Goal: Information Seeking & Learning: Compare options

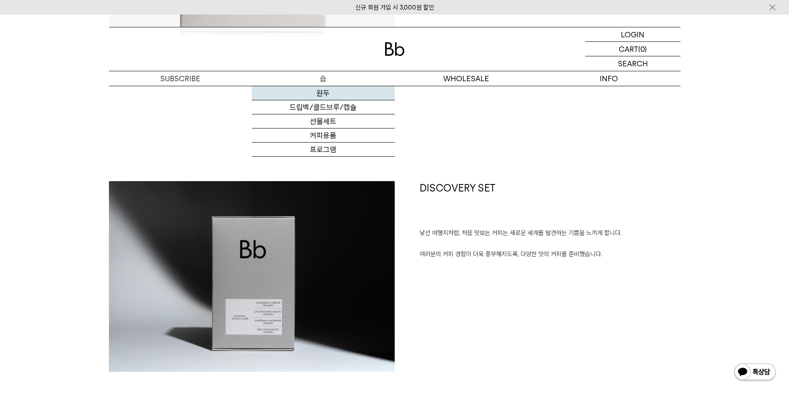
click at [306, 90] on link "원두" at bounding box center [323, 93] width 143 height 14
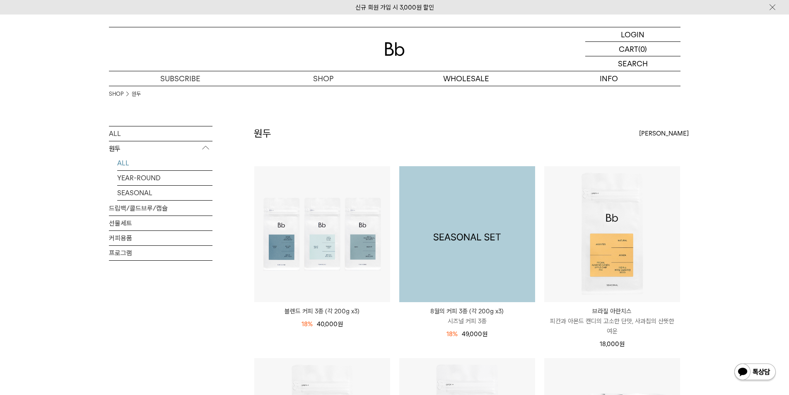
click at [468, 211] on img at bounding box center [467, 234] width 136 height 136
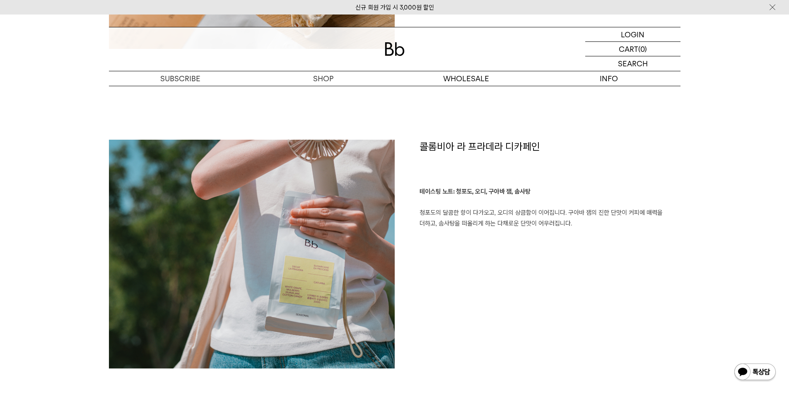
scroll to position [828, 0]
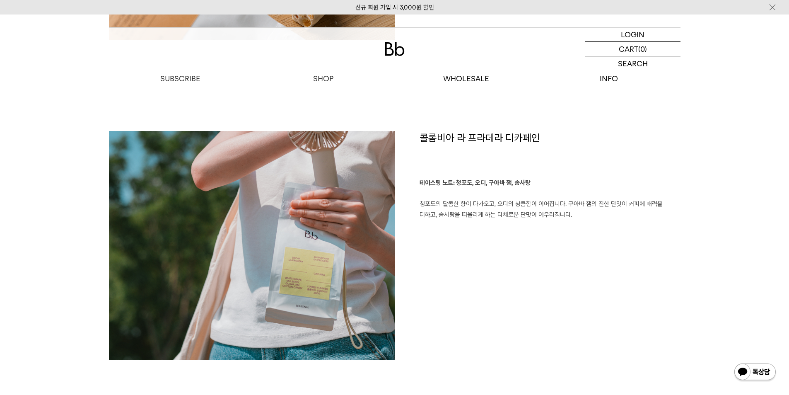
click at [377, 211] on img at bounding box center [252, 245] width 286 height 229
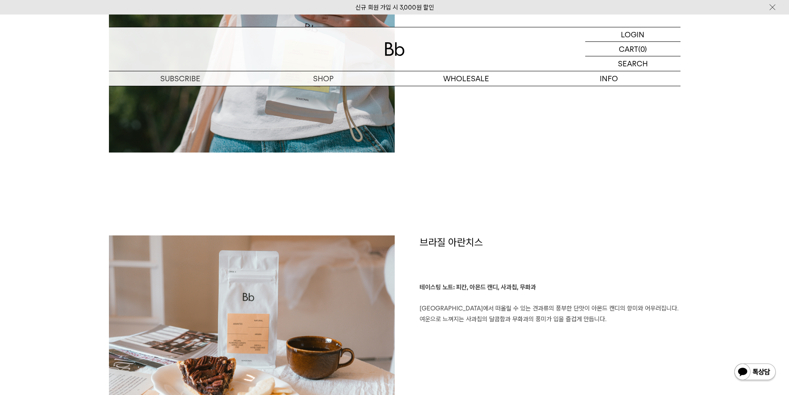
scroll to position [1201, 0]
click at [464, 237] on h1 "브라질 아란치스" at bounding box center [549, 258] width 261 height 47
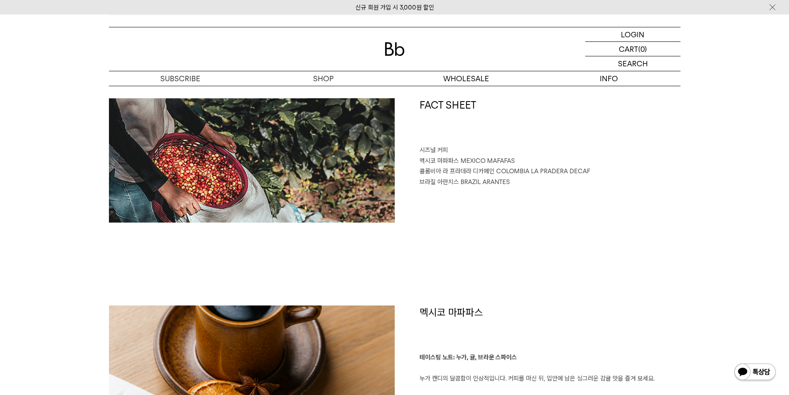
scroll to position [290, 0]
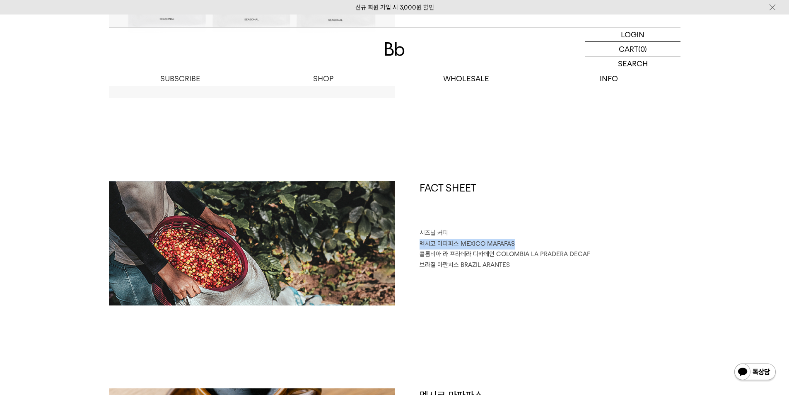
drag, startPoint x: 417, startPoint y: 243, endPoint x: 524, endPoint y: 243, distance: 106.8
click at [524, 243] on div "FACT SHEET 시즈널 커피 멕시코 마파파스 MEXICO MAFAFAS 콜롬비아 라 프라데라 디카페인 COLOMBIA LA PRADERA …" at bounding box center [538, 243] width 286 height 124
copy p "멕시코 마파파스 MEXICO MAFAFAS"
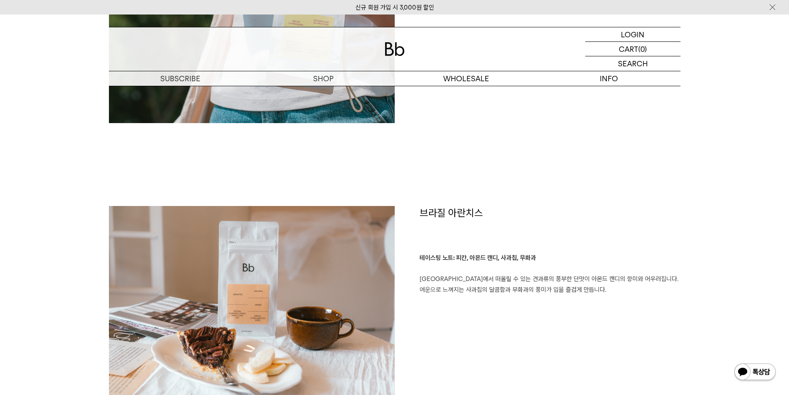
scroll to position [1118, 0]
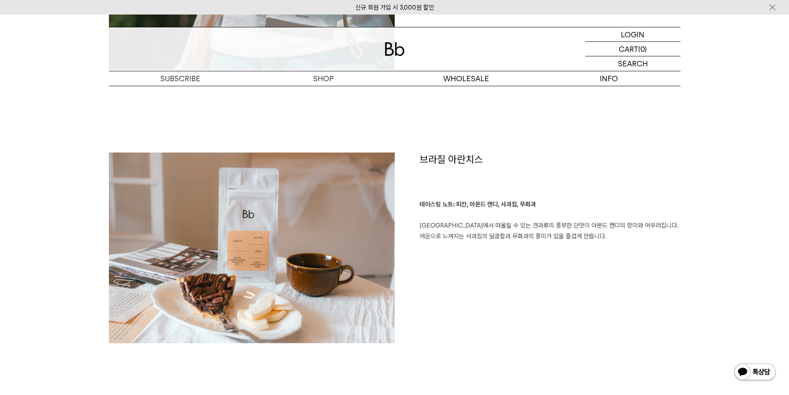
drag, startPoint x: 535, startPoint y: 203, endPoint x: 523, endPoint y: 198, distance: 12.6
click at [530, 202] on p "테이스팅 노트: 피칸, 아몬드 캔디, 사과칩, 무화과 피칸에서 떠올릴 수 있는 견과류의 풍부한 단맛이 아몬드 캔디의 향미와 어우러집니다. 여운…" at bounding box center [549, 220] width 261 height 42
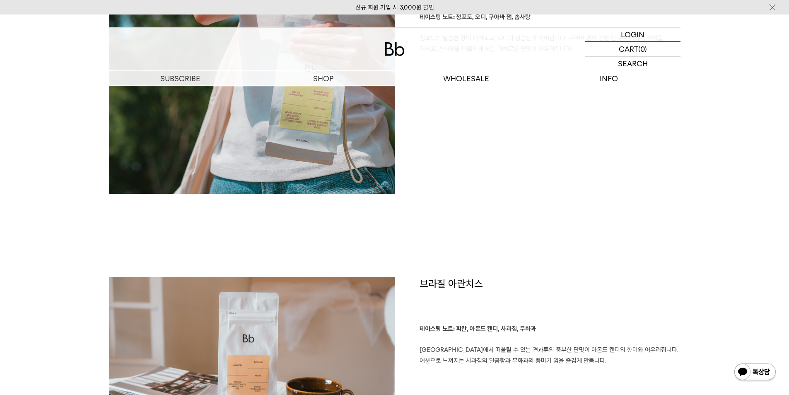
click at [487, 296] on h1 "브라질 아란치스" at bounding box center [549, 300] width 261 height 47
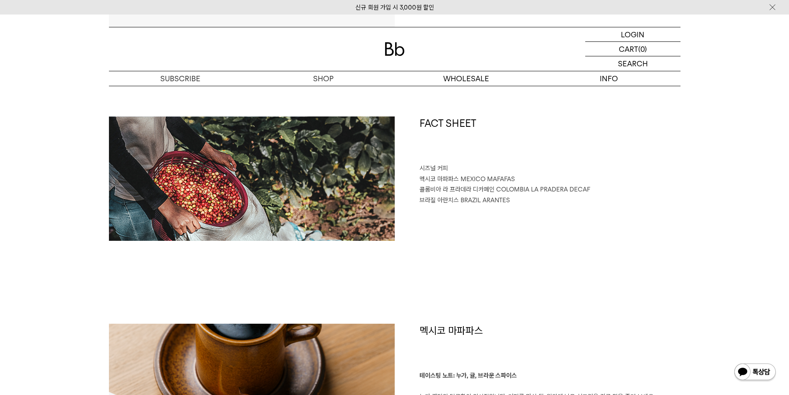
scroll to position [414, 0]
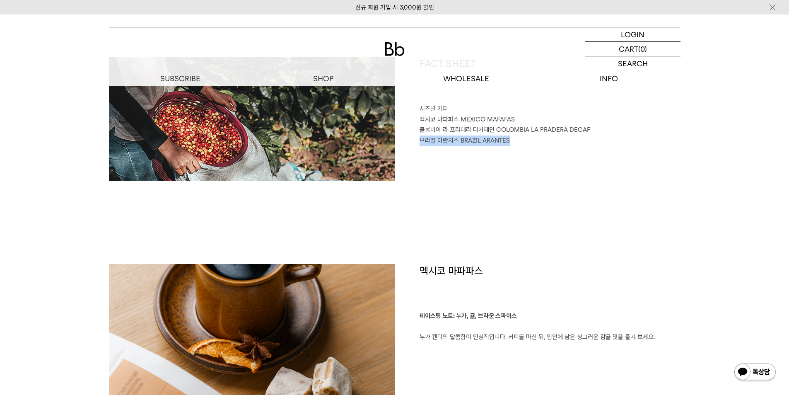
drag, startPoint x: 419, startPoint y: 141, endPoint x: 594, endPoint y: 150, distance: 174.6
click at [525, 139] on p "브라질 아란치스 BRAZIL ARANTES" at bounding box center [549, 140] width 261 height 11
copy p "브라질 아란치스 BRAZIL ARANTES"
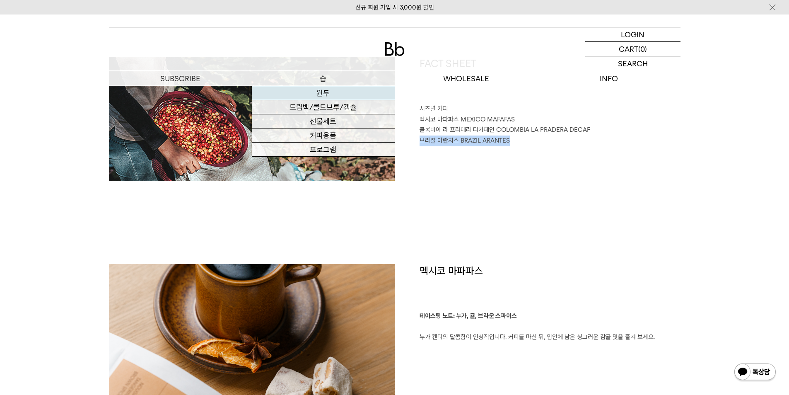
click at [315, 95] on link "원두" at bounding box center [323, 93] width 143 height 14
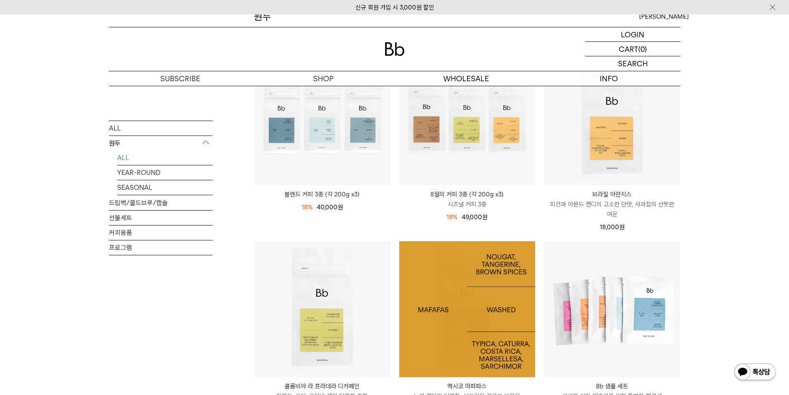
scroll to position [248, 0]
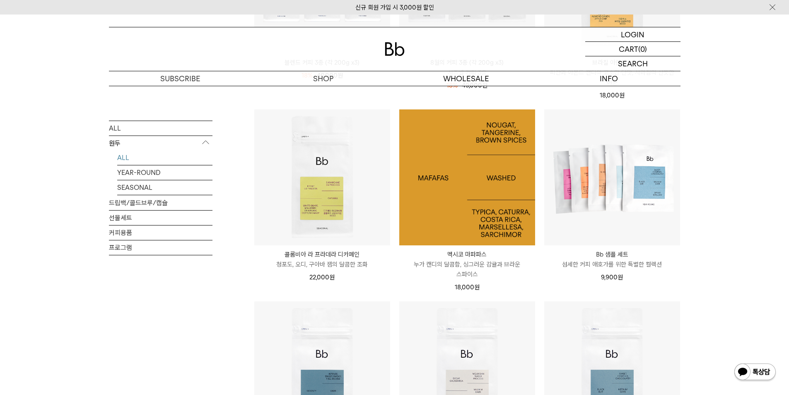
click at [496, 192] on img at bounding box center [467, 177] width 136 height 136
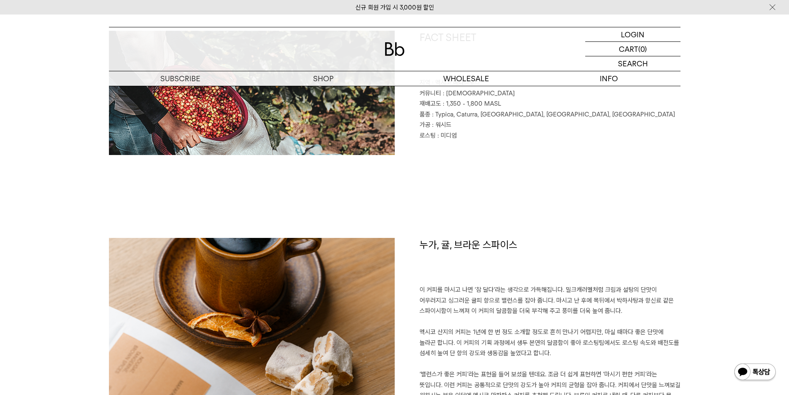
scroll to position [456, 0]
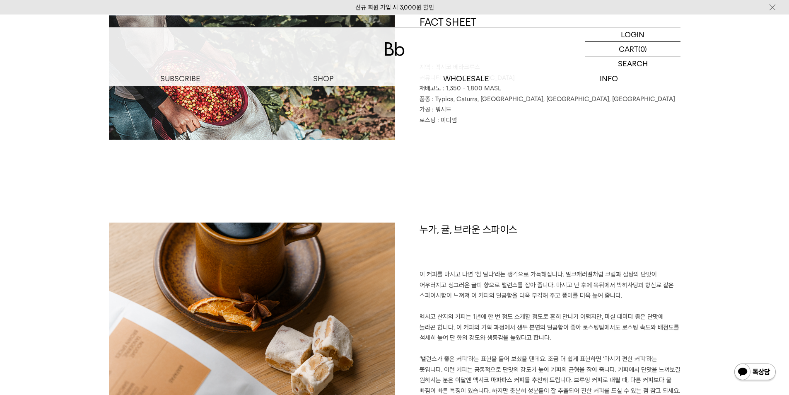
click at [470, 236] on h1 "누가, 귤, 브라운 스파이스" at bounding box center [549, 245] width 261 height 47
click at [471, 236] on h1 "누가, 귤, 브라운 스파이스" at bounding box center [549, 245] width 261 height 47
click at [475, 231] on h1 "누가, 귤, 브라운 스파이스" at bounding box center [549, 245] width 261 height 47
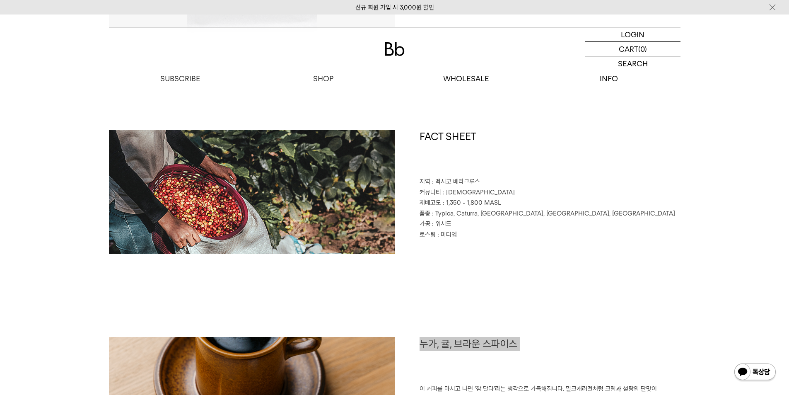
scroll to position [331, 0]
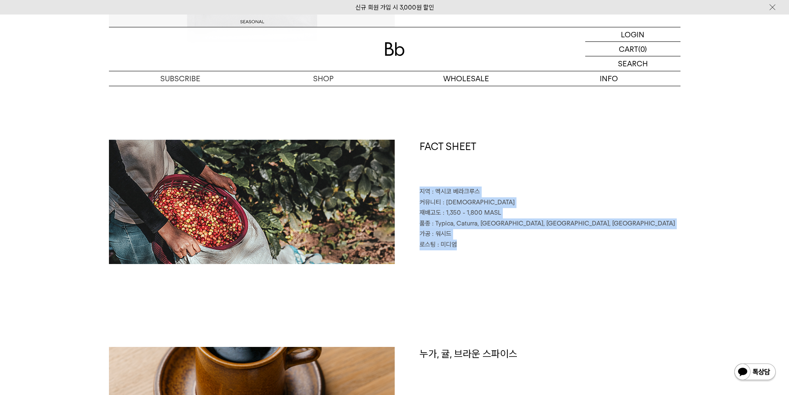
drag, startPoint x: 473, startPoint y: 248, endPoint x: 418, endPoint y: 193, distance: 77.3
click at [418, 193] on div "FACT SHEET 지역 : 멕시코 베라크루스 커뮤니티 : 마파파스 재배고도 : 1,350 - 1,800 MASL 품종 : Typica, Ca…" at bounding box center [538, 202] width 286 height 124
copy div "지역 : 멕시코 베라크루스 커뮤니티 : 마파파스 재배고도 : 1,350 - 1,800 MASL 품종 : Typica, Caturra, Cost…"
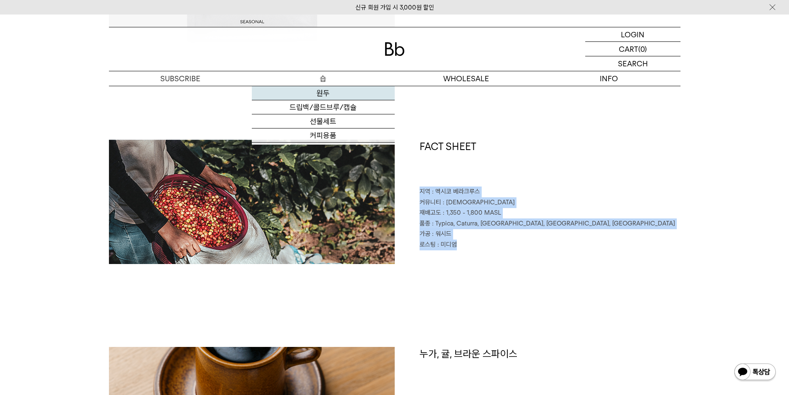
click at [325, 92] on link "원두" at bounding box center [323, 93] width 143 height 14
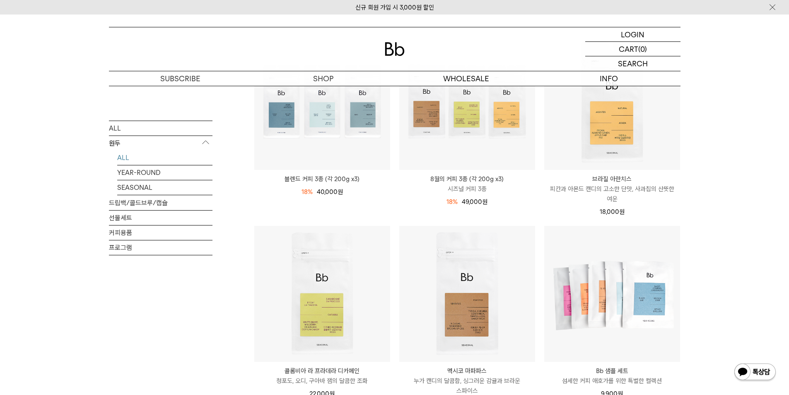
scroll to position [248, 0]
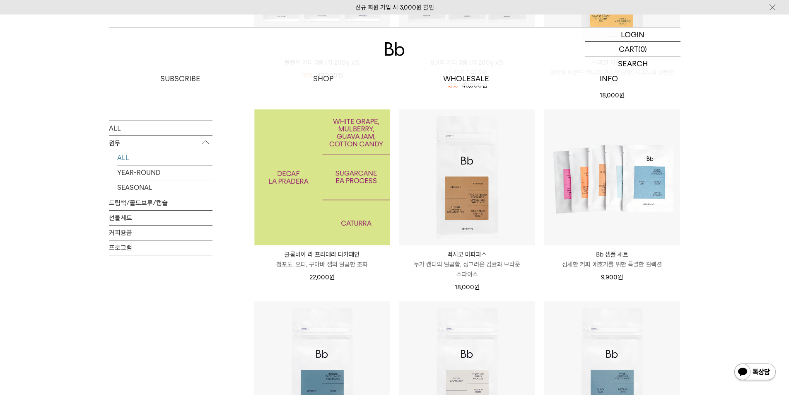
click at [329, 207] on img at bounding box center [322, 177] width 136 height 136
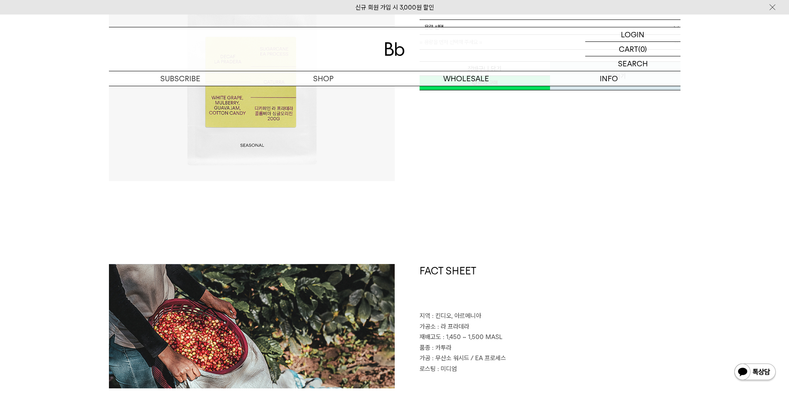
scroll to position [41, 0]
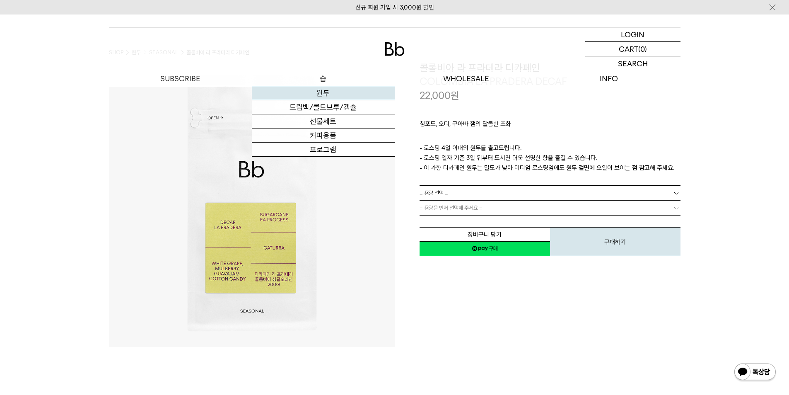
click at [332, 91] on link "원두" at bounding box center [323, 93] width 143 height 14
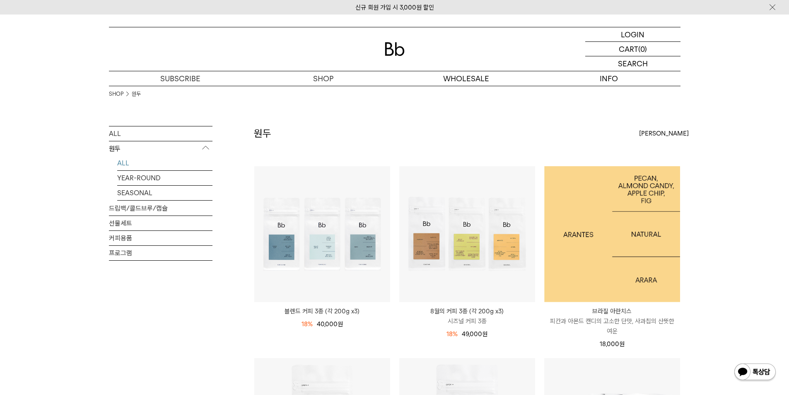
click at [637, 241] on img at bounding box center [612, 234] width 136 height 136
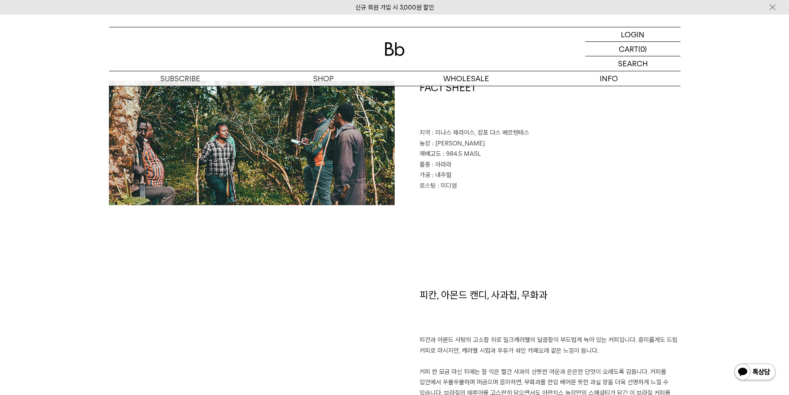
scroll to position [331, 0]
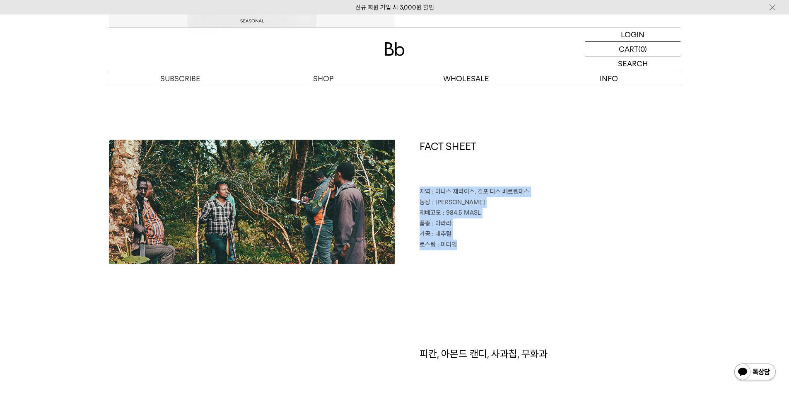
drag, startPoint x: 466, startPoint y: 244, endPoint x: 415, endPoint y: 193, distance: 72.3
click at [415, 193] on div "FACT SHEET 지역 : [GEOGRAPHIC_DATA], [GEOGRAPHIC_DATA] 농장 : [PERSON_NAME] 재배고도 : …" at bounding box center [538, 202] width 286 height 124
copy div "지역 : 미나스 제라이스, 캄포 다스 베르텐테스 농장 : 파젠다 아란치스 재배고도 : 984.5 MASL 품종 : 아라라 가공 : 내추럴 로스…"
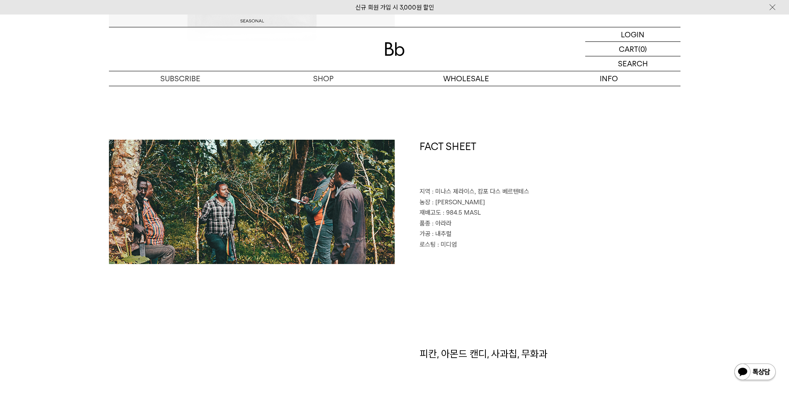
click at [485, 360] on h1 "피칸, 아몬드 캔디, 사과칩, 무화과" at bounding box center [549, 370] width 261 height 47
click at [486, 358] on h1 "피칸, 아몬드 캔디, 사과칩, 무화과" at bounding box center [549, 370] width 261 height 47
click at [487, 357] on h1 "피칸, 아몬드 캔디, 사과칩, 무화과" at bounding box center [549, 370] width 261 height 47
copy div "피칸, 아몬드 캔디, 사과칩, 무화과"
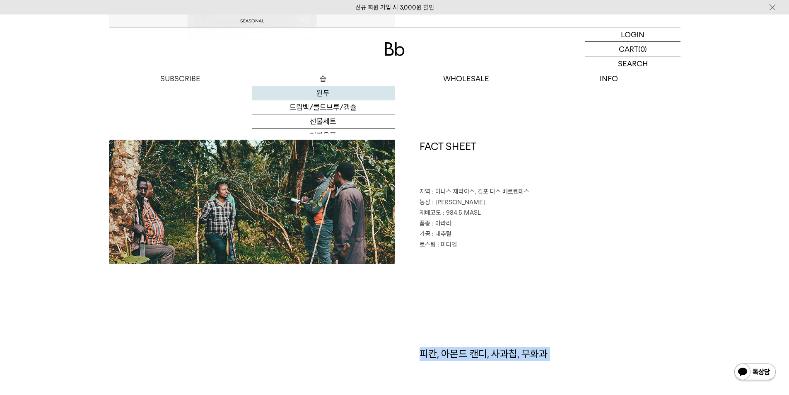
click at [325, 90] on link "원두" at bounding box center [323, 93] width 143 height 14
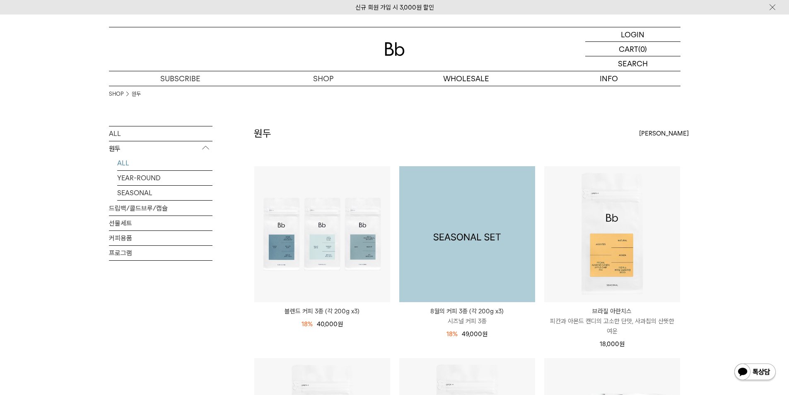
click at [460, 248] on img at bounding box center [467, 234] width 136 height 136
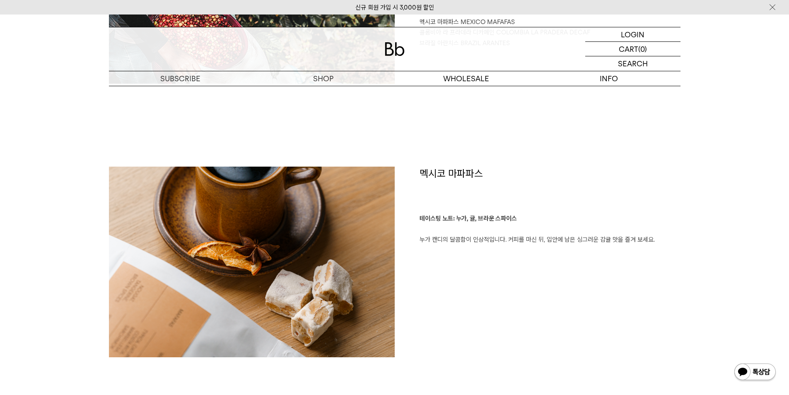
scroll to position [538, 0]
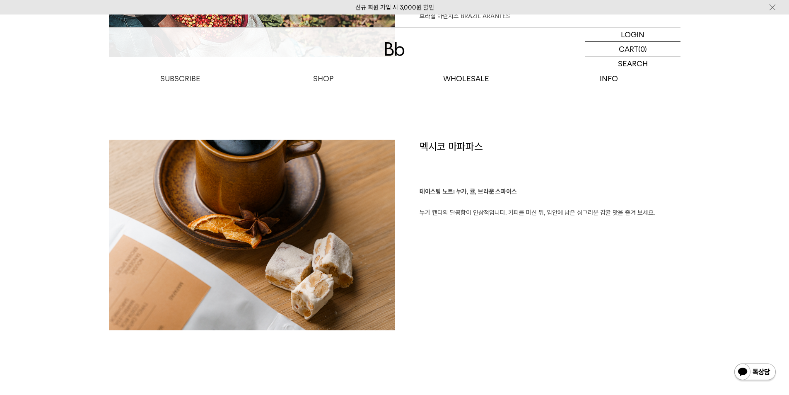
click at [527, 207] on p "테이스팅 노트: 누가, 귤, 브라운 스파이스 누가 캔디의 달콤함이 인상적입니다. 커피를 마신 뒤, 입안에 남은 싱그러운 감귤 맛을 즐겨 보세요." at bounding box center [549, 202] width 261 height 32
click at [528, 217] on p "테이스팅 노트: 누가, 귤, 브라운 스파이스 누가 캔디의 달콤함이 인상적입니다. 커피를 마신 뒤, 입안에 남은 싱그러운 감귤 맛을 즐겨 보세요." at bounding box center [549, 202] width 261 height 32
copy div "누가 캔디의 달콤함이 인상적입니다. 커피를 마신 뒤, 입안에 남은 싱그러운 감귤 맛을 즐겨 보세요."
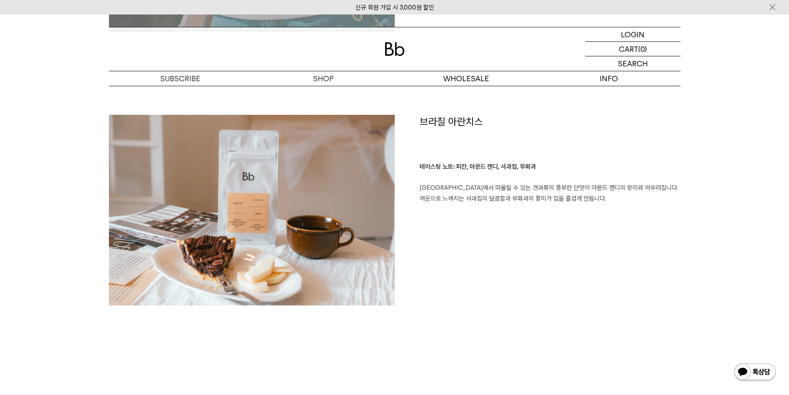
scroll to position [1242, 0]
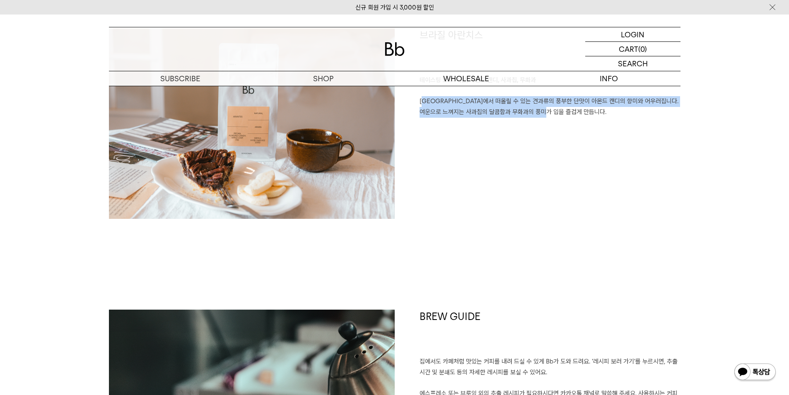
drag, startPoint x: 564, startPoint y: 109, endPoint x: 415, endPoint y: 104, distance: 149.2
click at [415, 103] on div "브라질 아란치스 테이스팅 노트: 피칸, 아몬드 캔디, 사과칩, 무화과 피칸에서 떠올릴 수 있는 견과류의 풍부한 단맛이 아몬드 캔디의 향미와 어…" at bounding box center [538, 127] width 286 height 198
copy p "피칸에서 떠올릴 수 있는 견과류의 풍부한 단맛이 아몬드 캔디의 향미와 어우러집니다. 여운으로 느껴지는 사과칩의 달콤함과 무화과의 풍미가 입을 …"
